Goal: Register for event/course

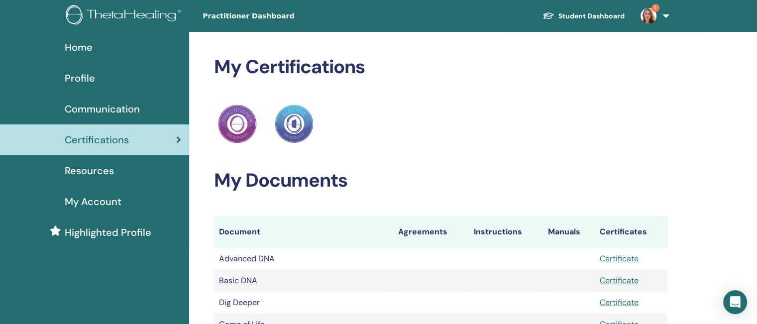
click at [651, 15] on img at bounding box center [649, 16] width 16 height 16
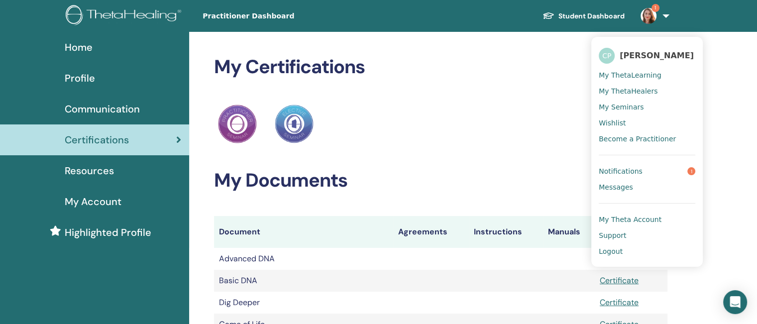
click at [612, 168] on span "Notifications" at bounding box center [621, 171] width 44 height 9
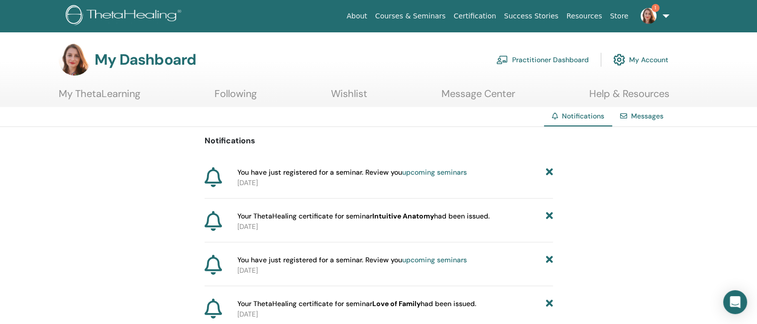
click at [433, 170] on link "upcoming seminars" at bounding box center [434, 172] width 65 height 9
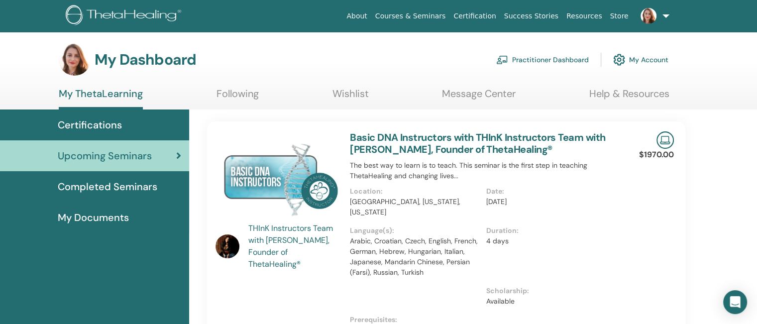
click at [427, 146] on link "Basic DNA Instructors with THInK Instructors Team with Vianna Stibal, Founder o…" at bounding box center [477, 143] width 255 height 25
click at [569, 57] on link "Practitioner Dashboard" at bounding box center [542, 60] width 93 height 22
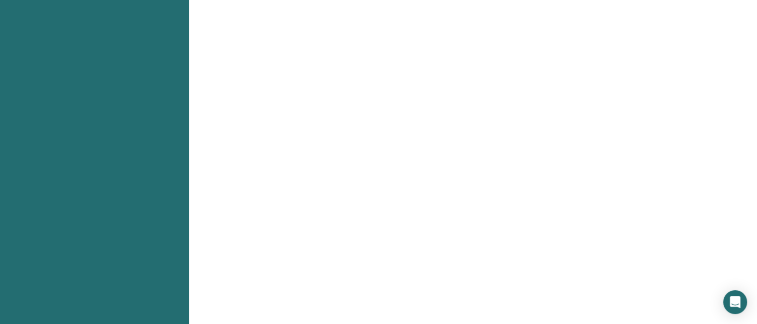
scroll to position [2, 0]
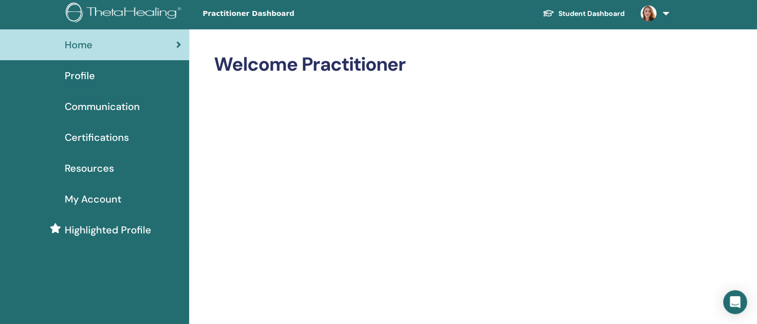
click at [666, 11] on link at bounding box center [653, 14] width 41 height 32
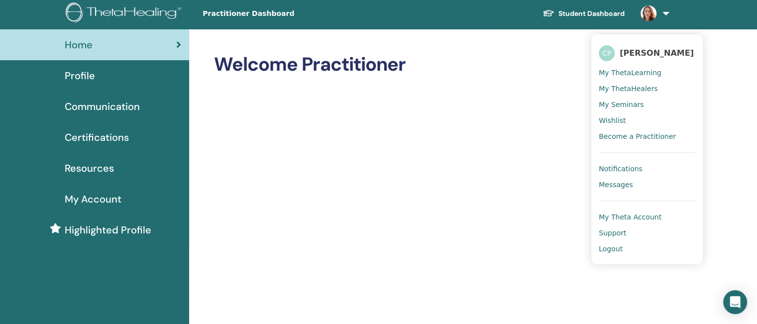
click at [632, 103] on span "My Seminars" at bounding box center [621, 104] width 45 height 9
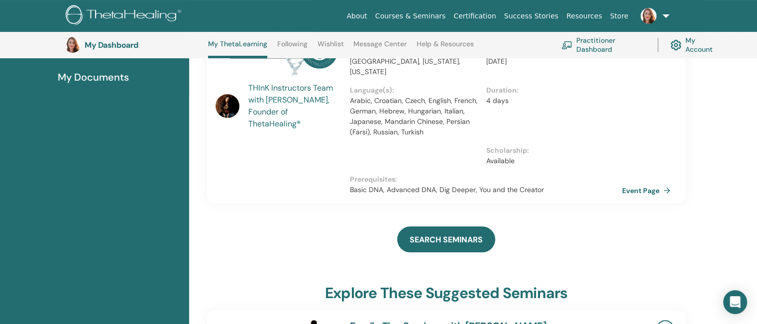
scroll to position [233, 0]
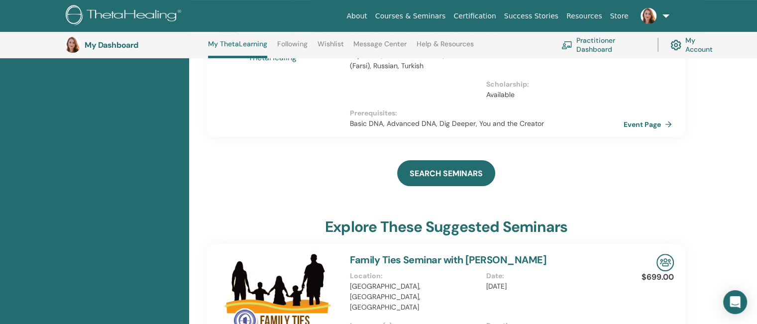
click at [643, 119] on link "Event Page" at bounding box center [650, 124] width 52 height 15
